Goal: Find specific page/section: Find specific page/section

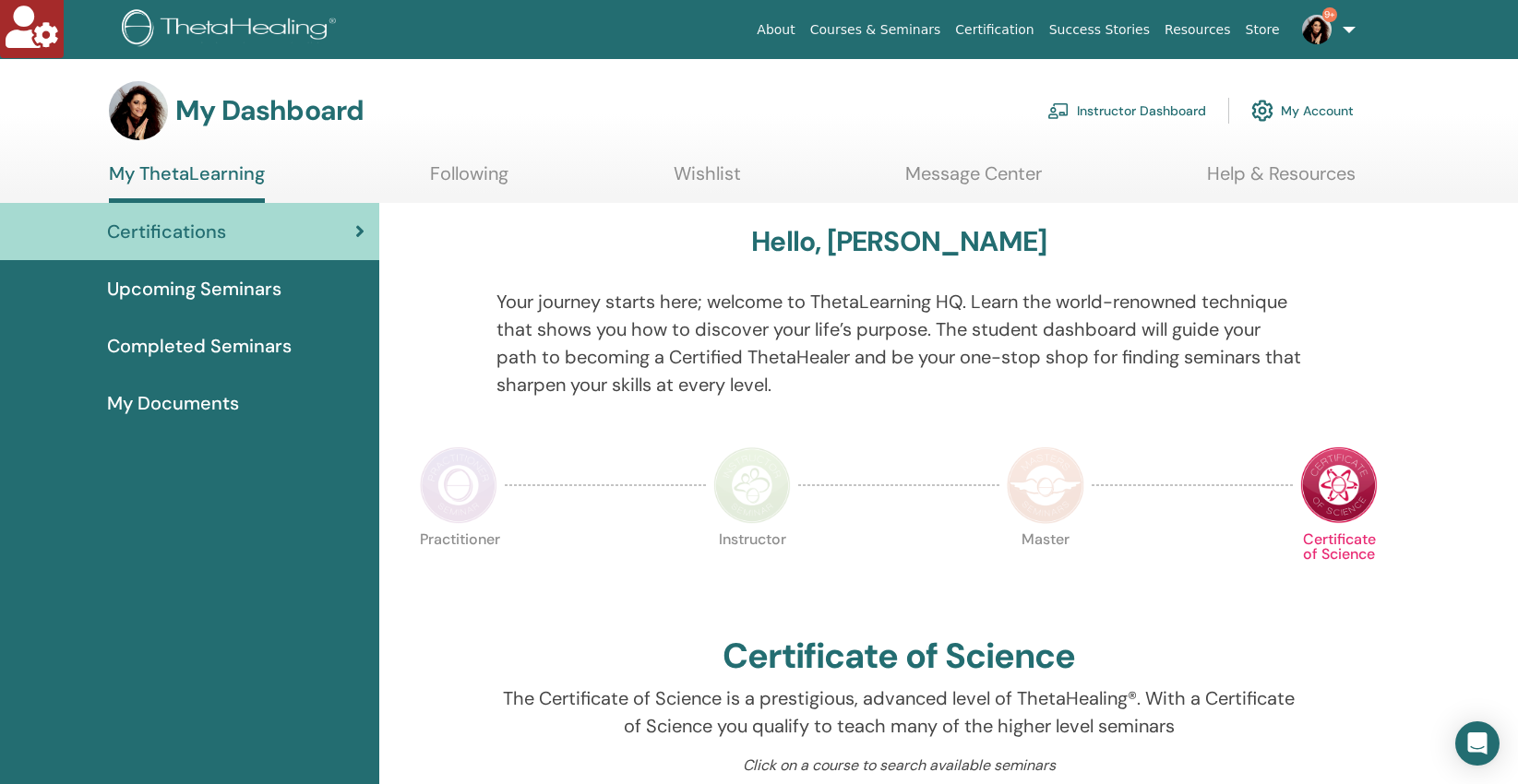
click at [1120, 108] on link "Instructor Dashboard" at bounding box center [1125, 110] width 158 height 41
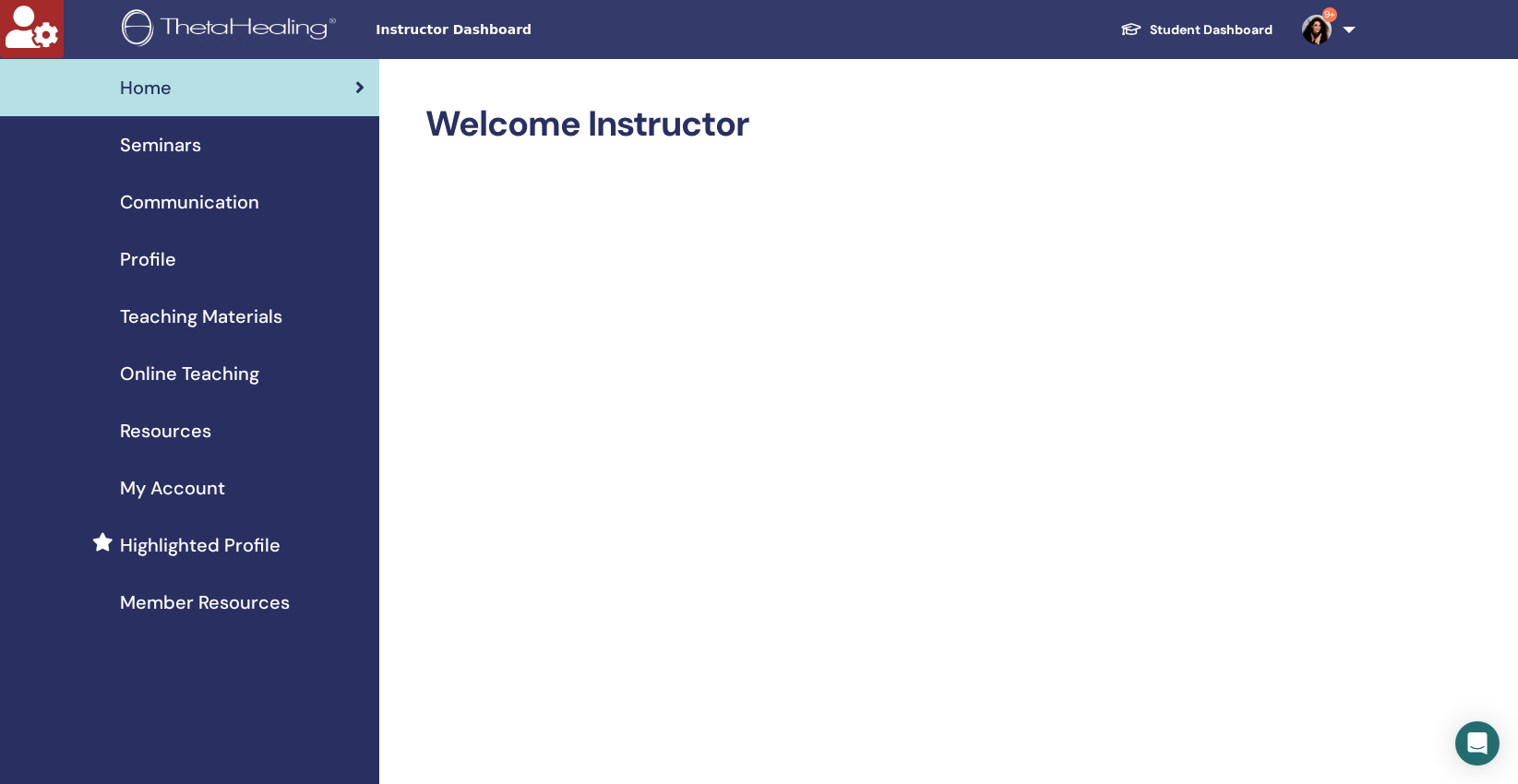
click at [163, 149] on span "Seminars" at bounding box center [160, 144] width 82 height 27
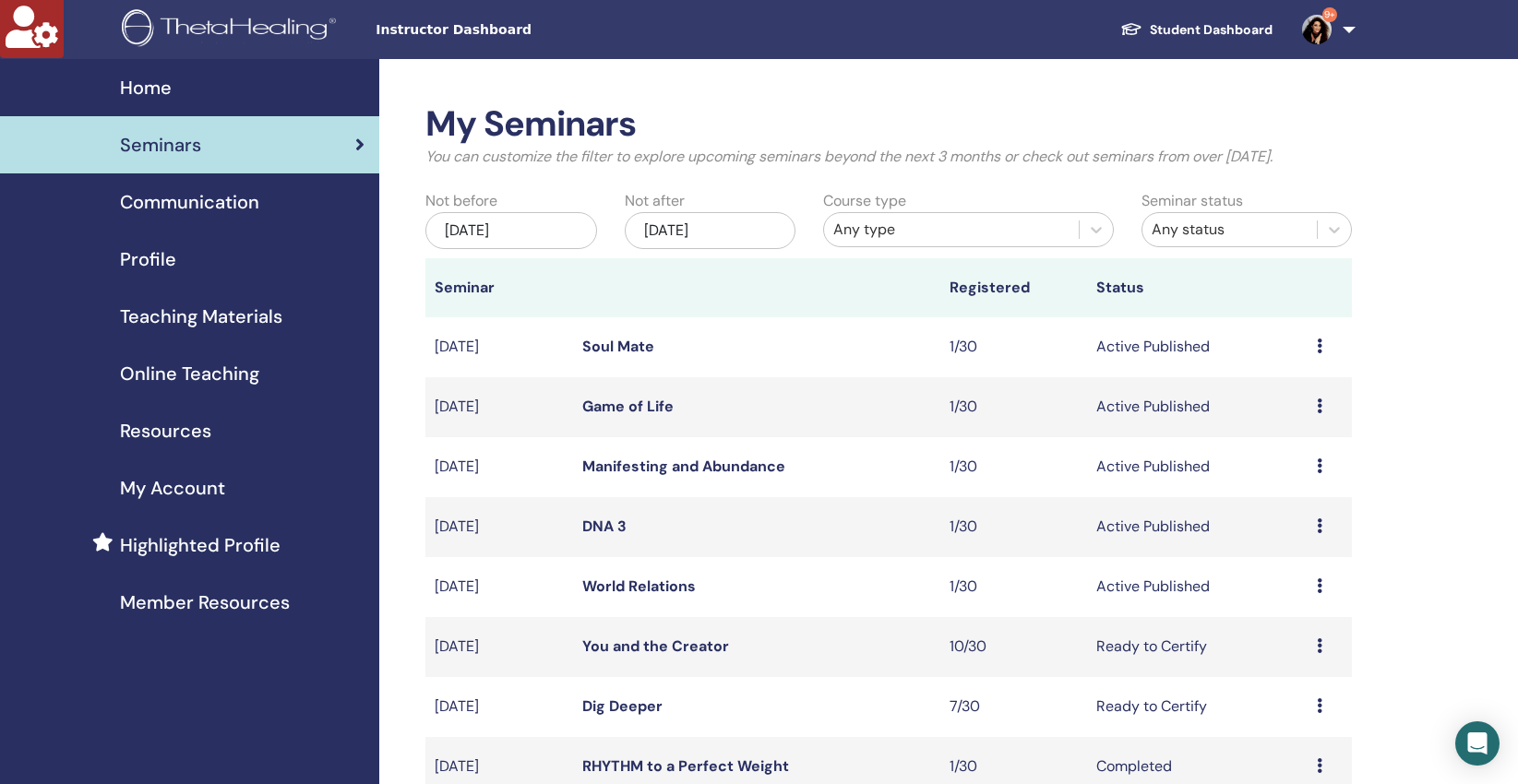
click at [938, 223] on div "Any type" at bounding box center [951, 229] width 236 height 22
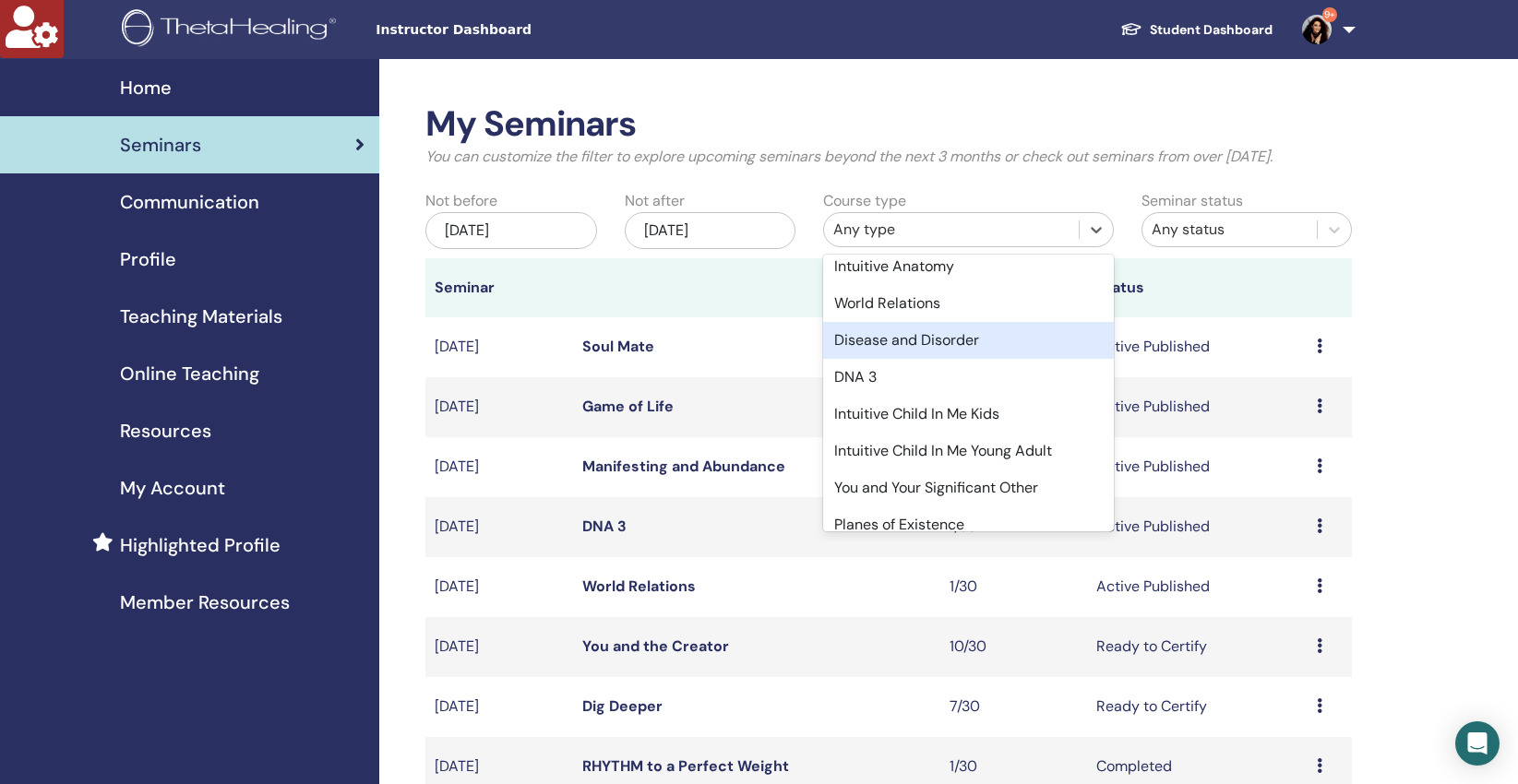
scroll to position [426, 0]
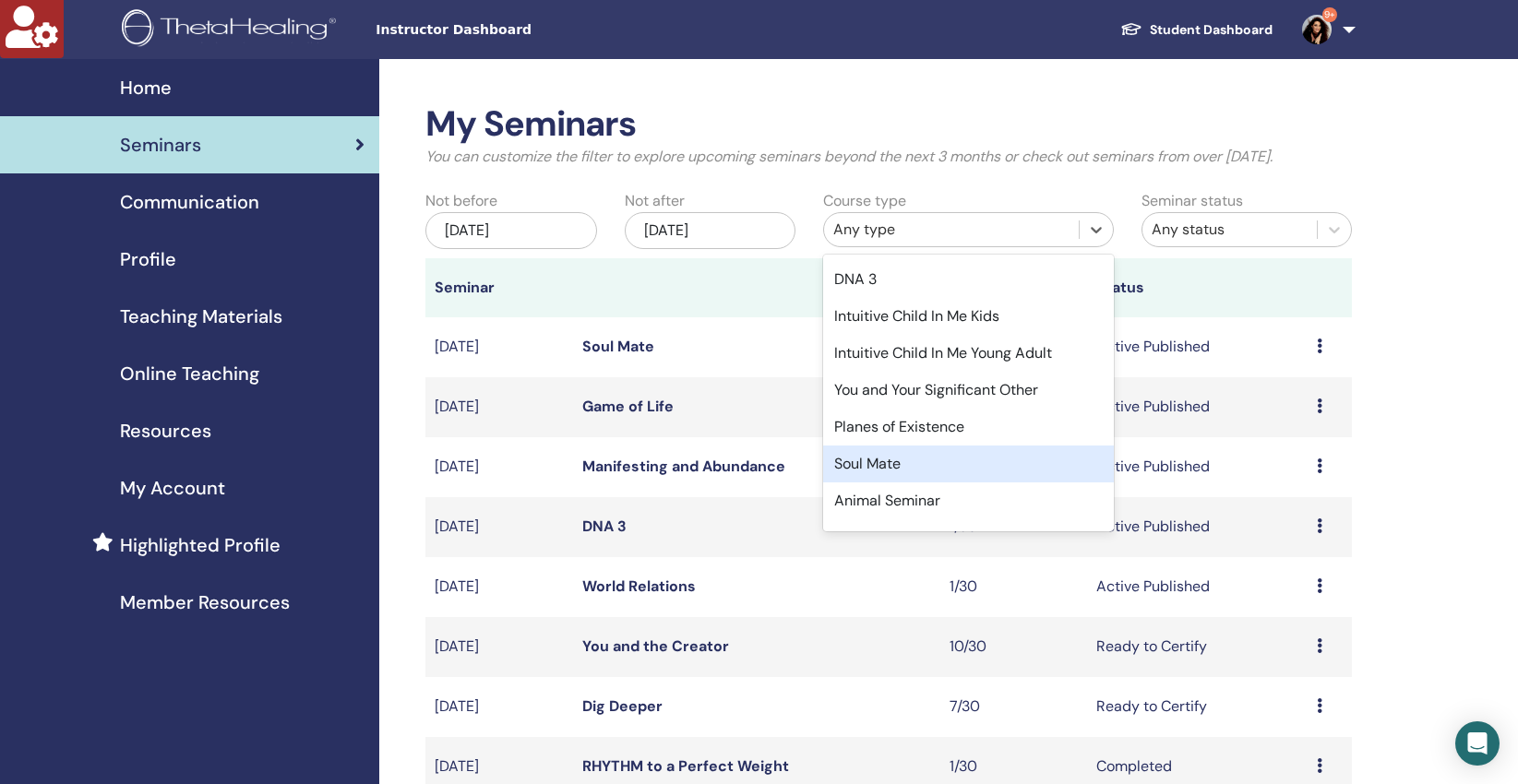
click at [882, 463] on div "Soul Mate" at bounding box center [968, 464] width 291 height 37
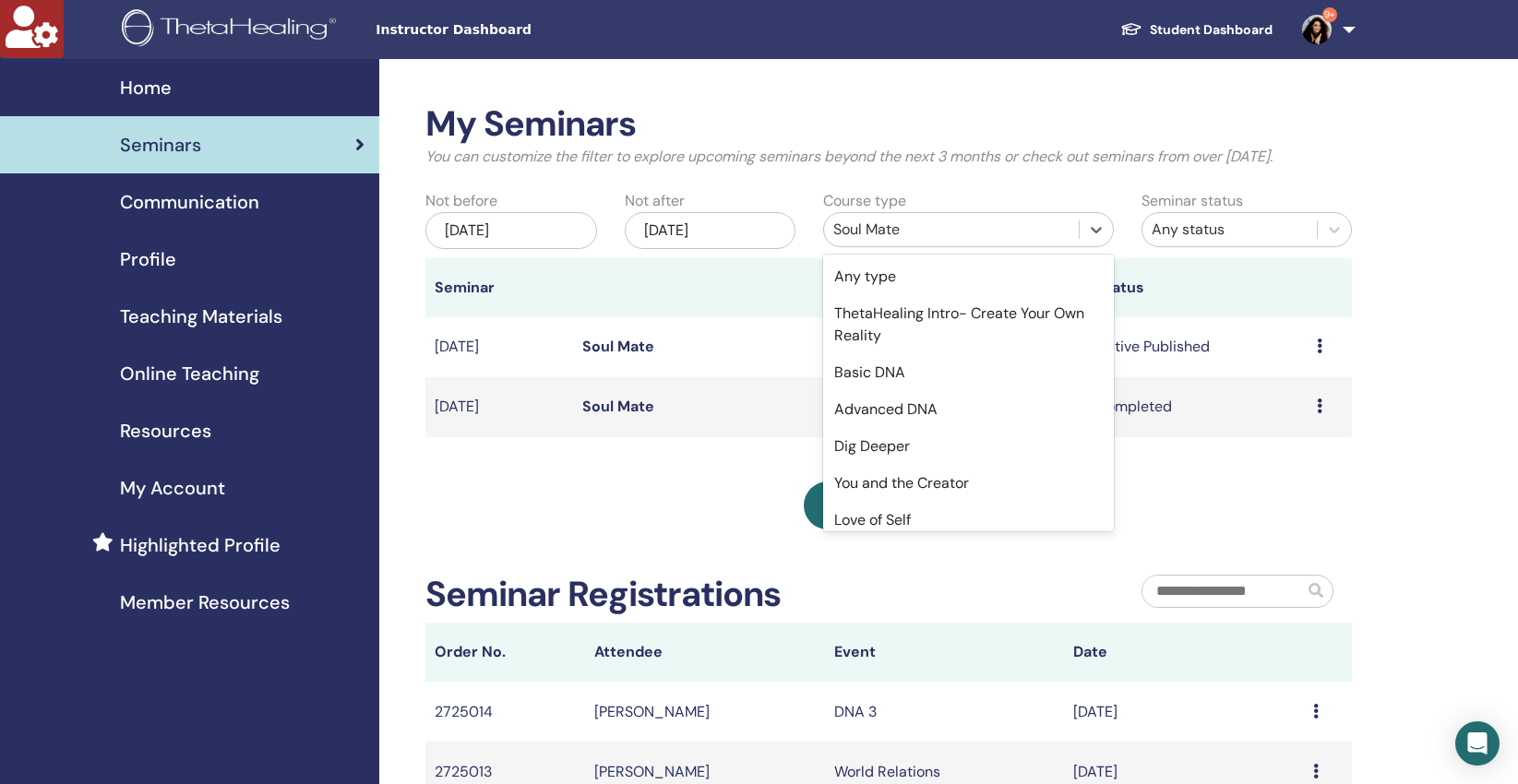
click at [900, 230] on div "Soul Mate" at bounding box center [951, 229] width 236 height 22
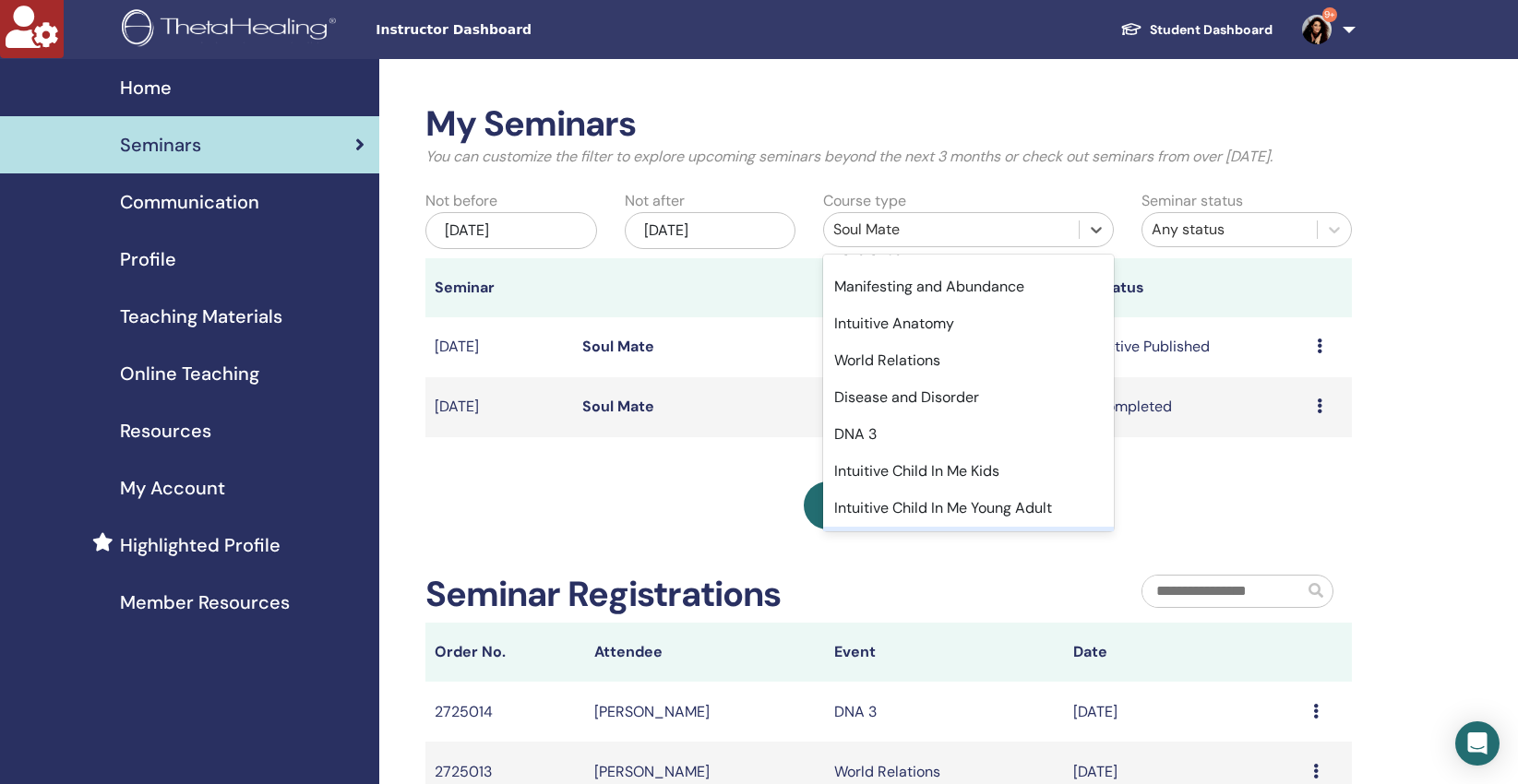
scroll to position [269, 0]
click at [904, 368] on div "World Relations" at bounding box center [968, 361] width 291 height 37
